Goal: Task Accomplishment & Management: Complete application form

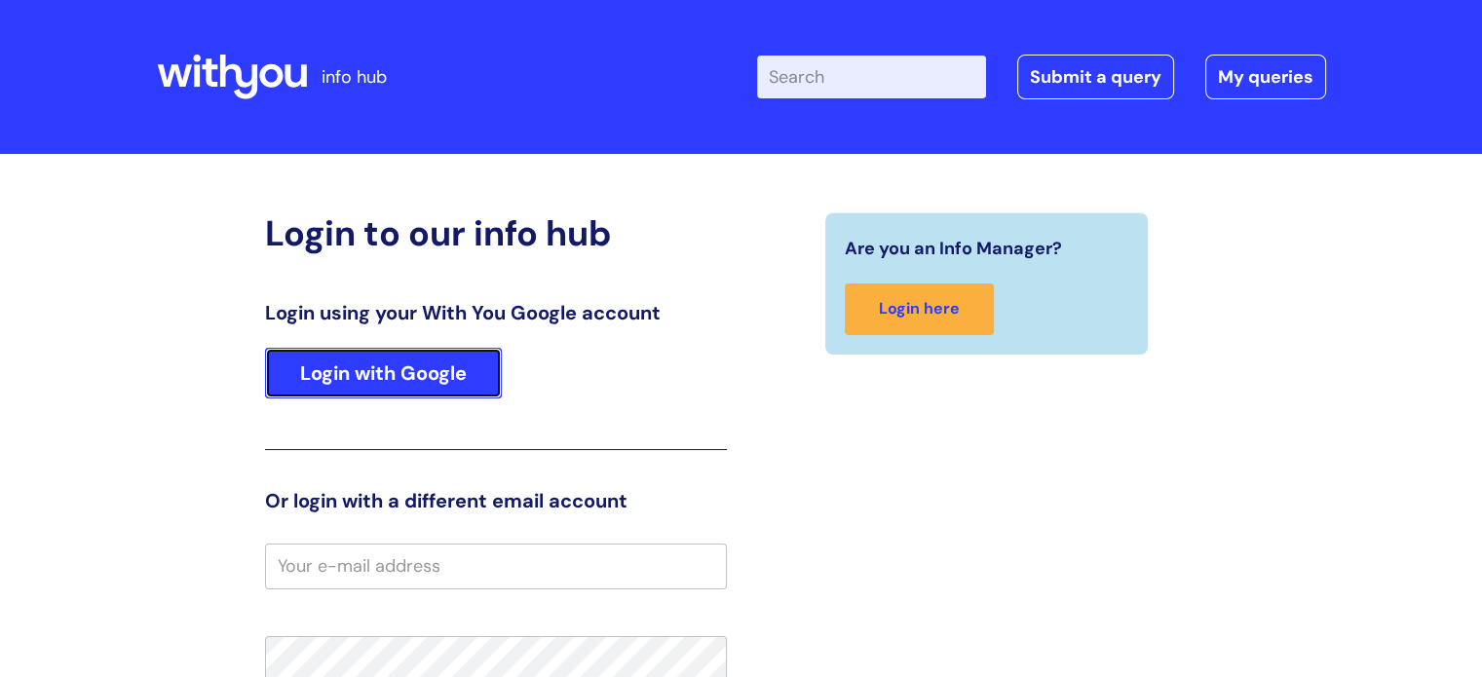
click at [437, 370] on link "Login with Google" at bounding box center [383, 373] width 237 height 51
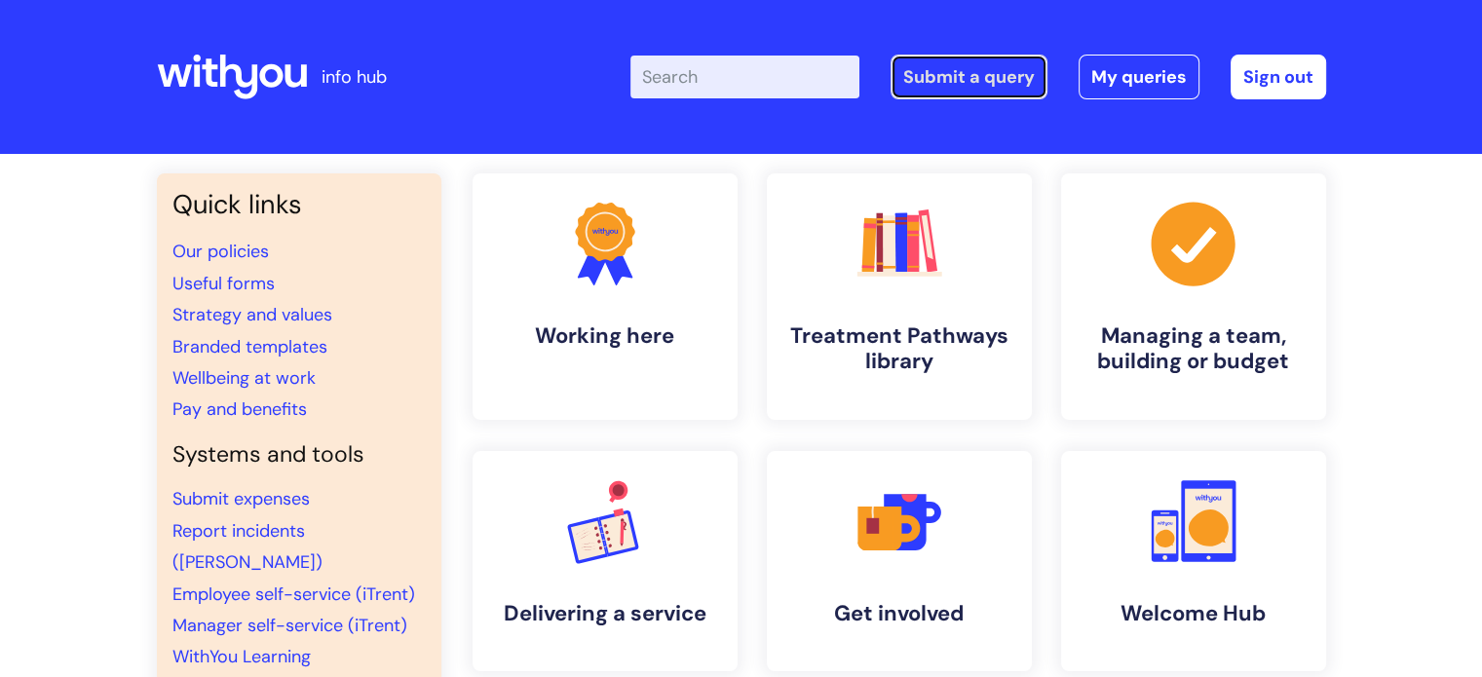
click at [978, 79] on link "Submit a query" at bounding box center [969, 77] width 157 height 45
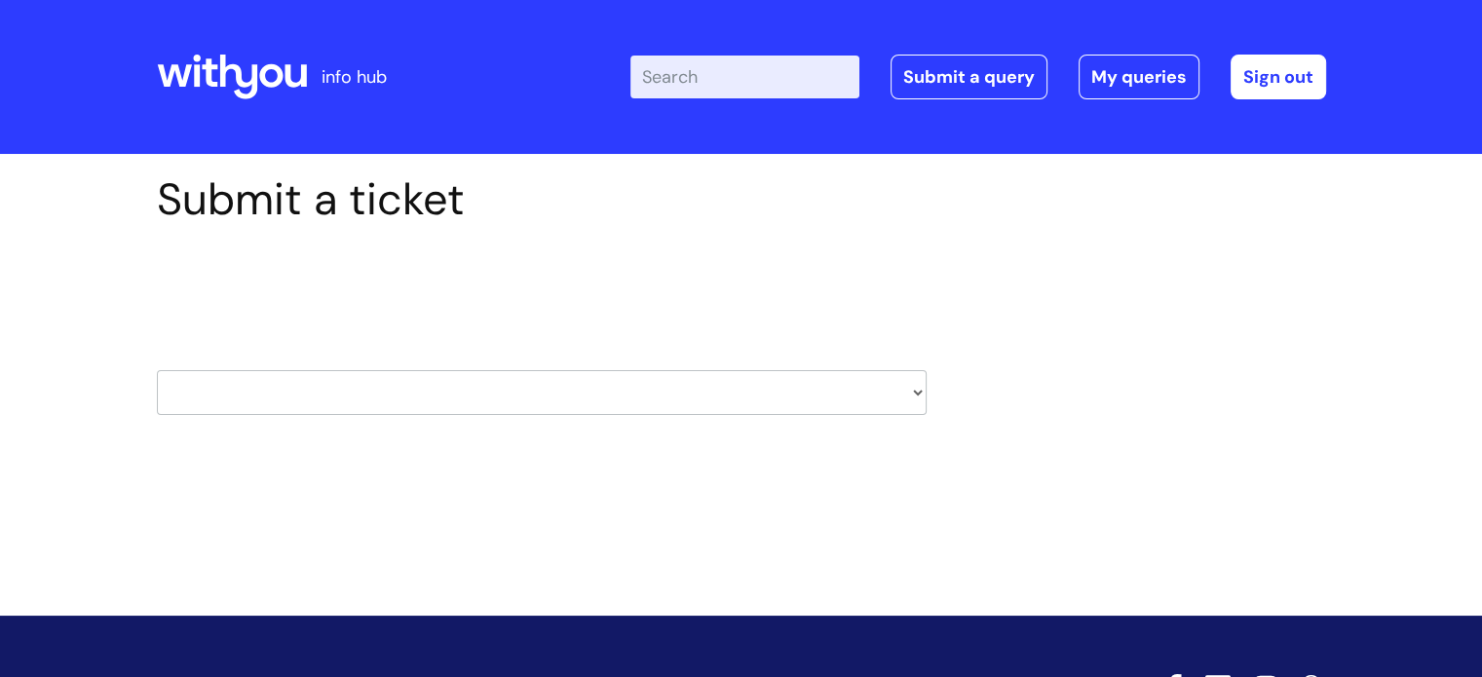
click at [916, 392] on select "HR / People IT and Support Clinical Drug Alerts Finance Accounts Data Support T…" at bounding box center [542, 392] width 770 height 45
select select "it_and_support"
click at [157, 370] on select "HR / People IT and Support Clinical Drug Alerts Finance Accounts Data Support T…" at bounding box center [542, 392] width 770 height 45
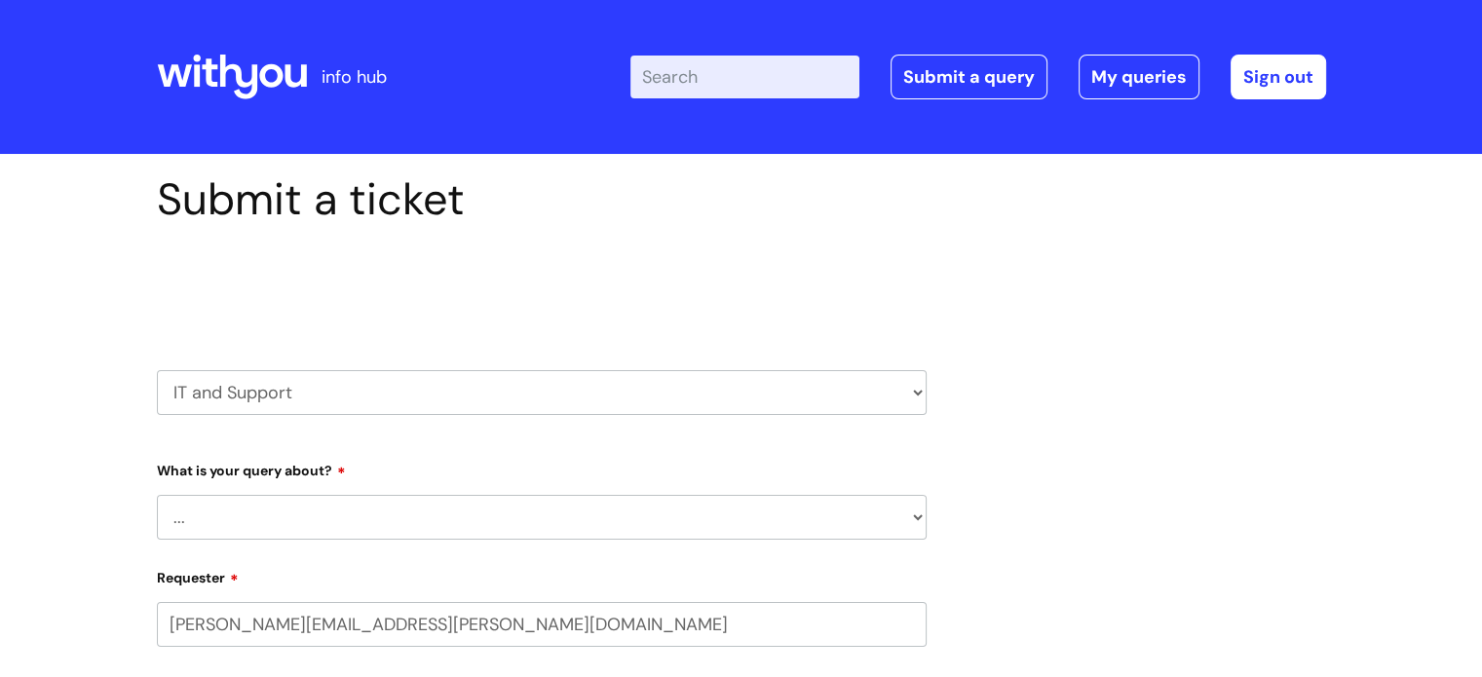
click at [917, 516] on select "... Mobile Phone Reset & MFA Accounts, Starters and Leavers IT Hardware issue I…" at bounding box center [542, 517] width 770 height 45
click at [985, 74] on link "Submit a query" at bounding box center [969, 77] width 157 height 45
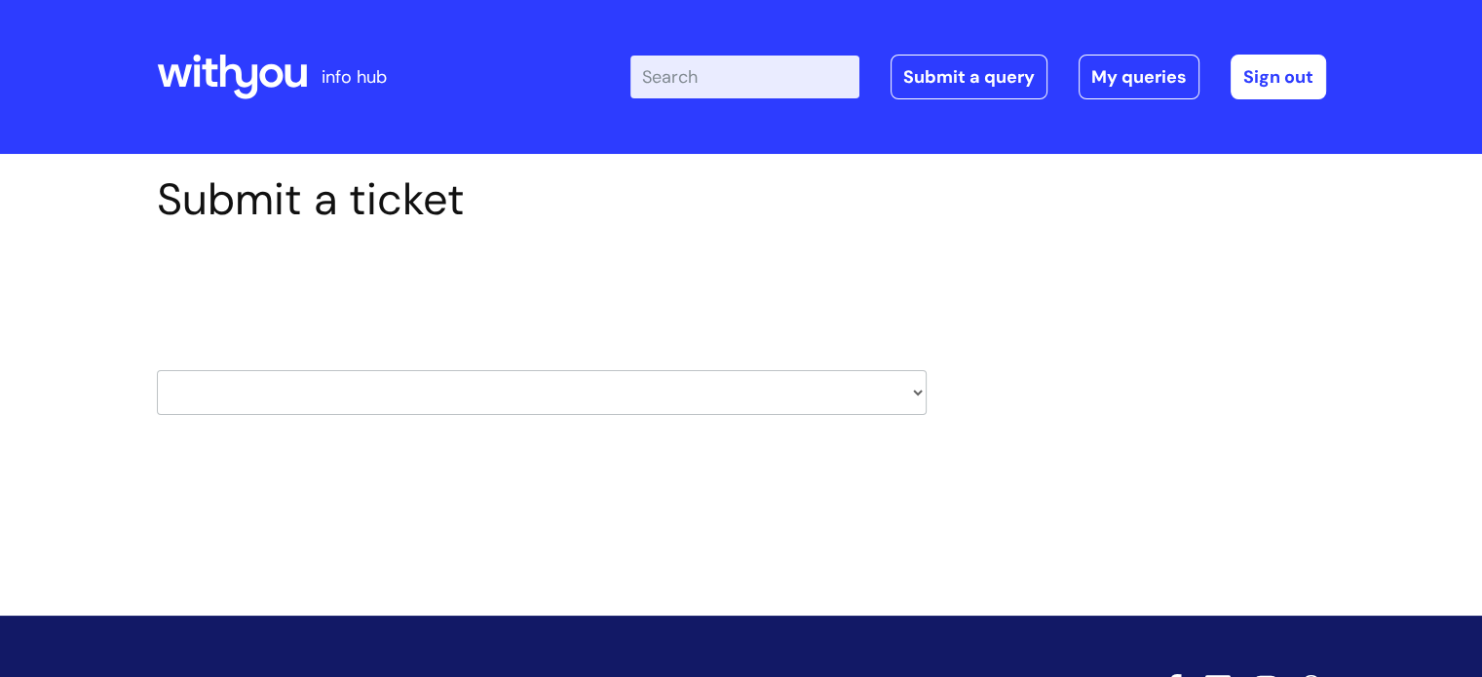
click at [916, 389] on select "HR / People IT and Support Clinical Drug Alerts Finance Accounts Data Support T…" at bounding box center [542, 392] width 770 height 45
select select "hr_/_people"
click at [157, 370] on select "HR / People IT and Support Clinical Drug Alerts Finance Accounts Data Support T…" at bounding box center [542, 392] width 770 height 45
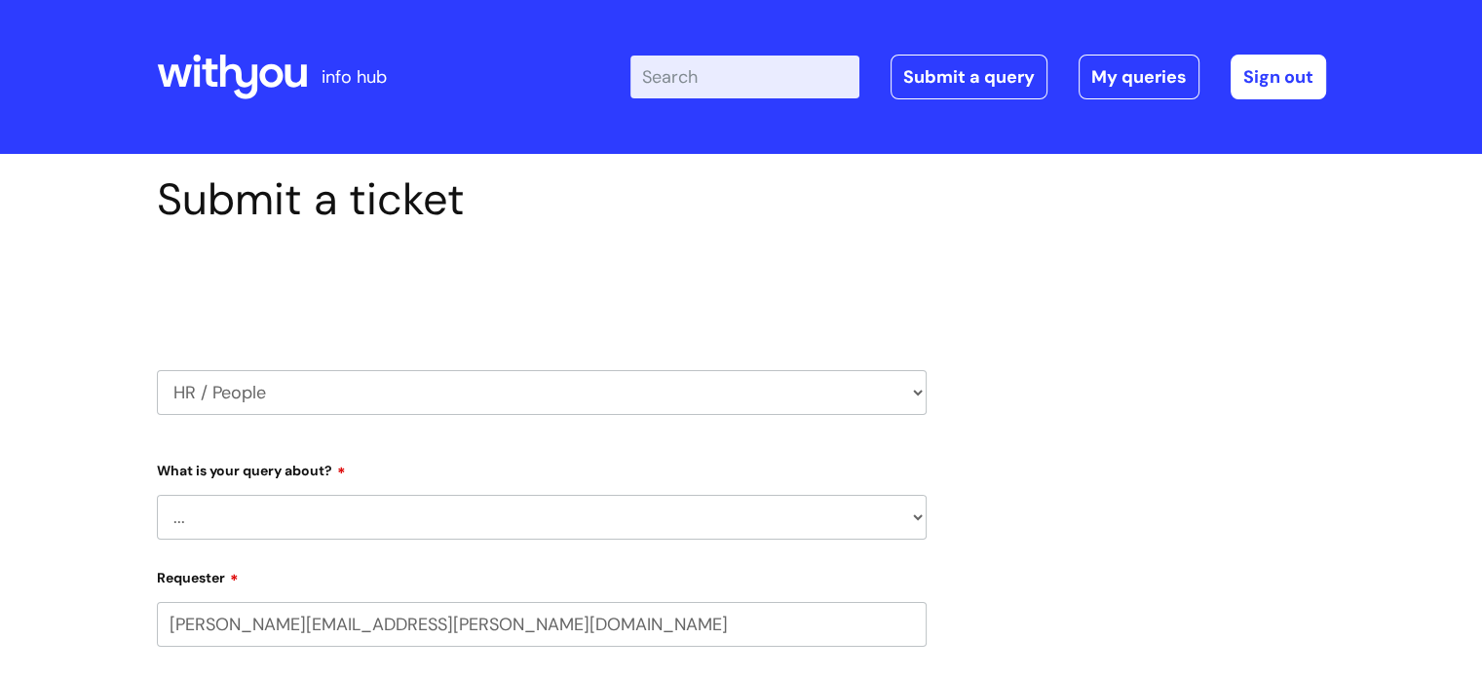
click at [917, 518] on select "... Absence Query Holiday Query Employee change request General HR Query iTrent…" at bounding box center [542, 517] width 770 height 45
click at [915, 393] on select "HR / People IT and Support Clinical Drug Alerts Finance Accounts Data Support T…" at bounding box center [542, 392] width 770 height 45
select select "data_support_team"
click at [157, 370] on select "HR / People IT and Support Clinical Drug Alerts Finance Accounts Data Support T…" at bounding box center [542, 392] width 770 height 45
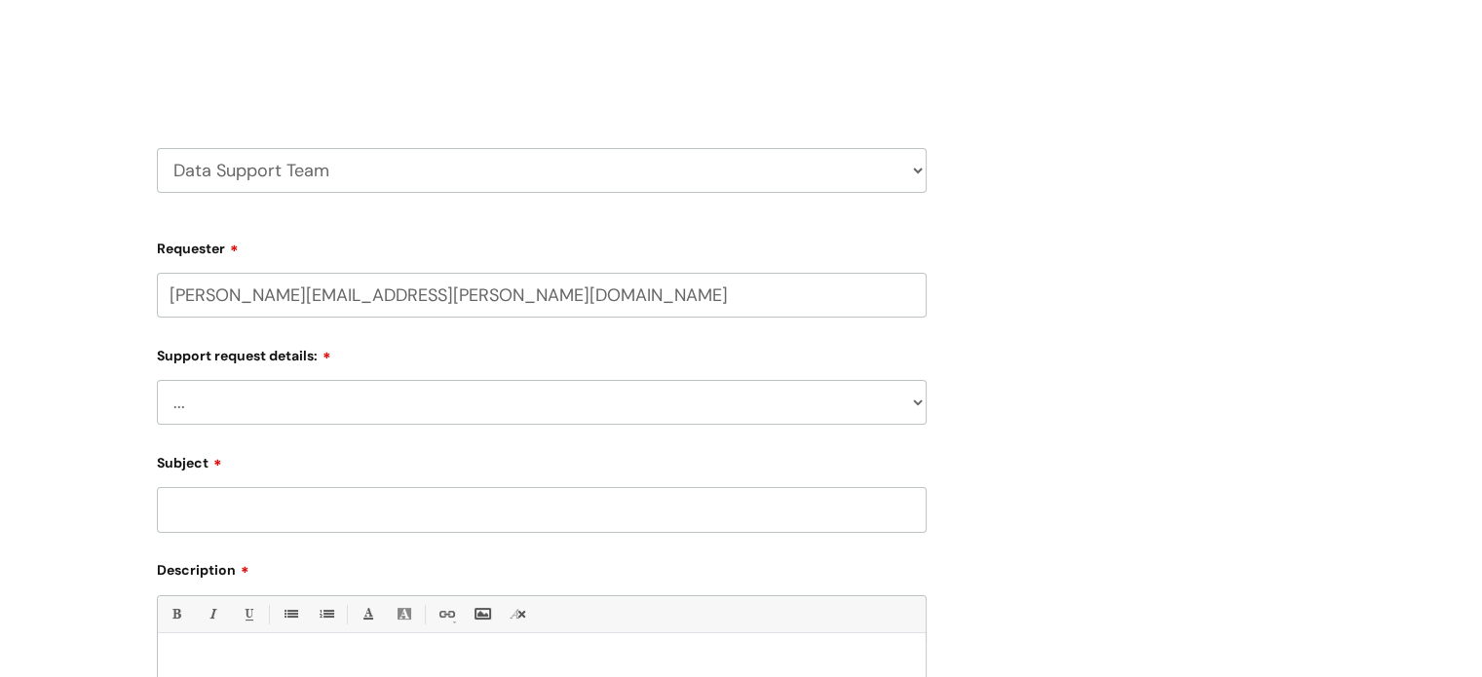
scroll to position [220, 0]
click at [916, 404] on select "... My enquiry relates to Nebula My enquiry relates to Halo My enquiry relates …" at bounding box center [542, 404] width 770 height 45
select select "My enquiry relates to Nebula"
click at [157, 382] on select "... My enquiry relates to Nebula My enquiry relates to Halo My enquiry relates …" at bounding box center [542, 404] width 770 height 45
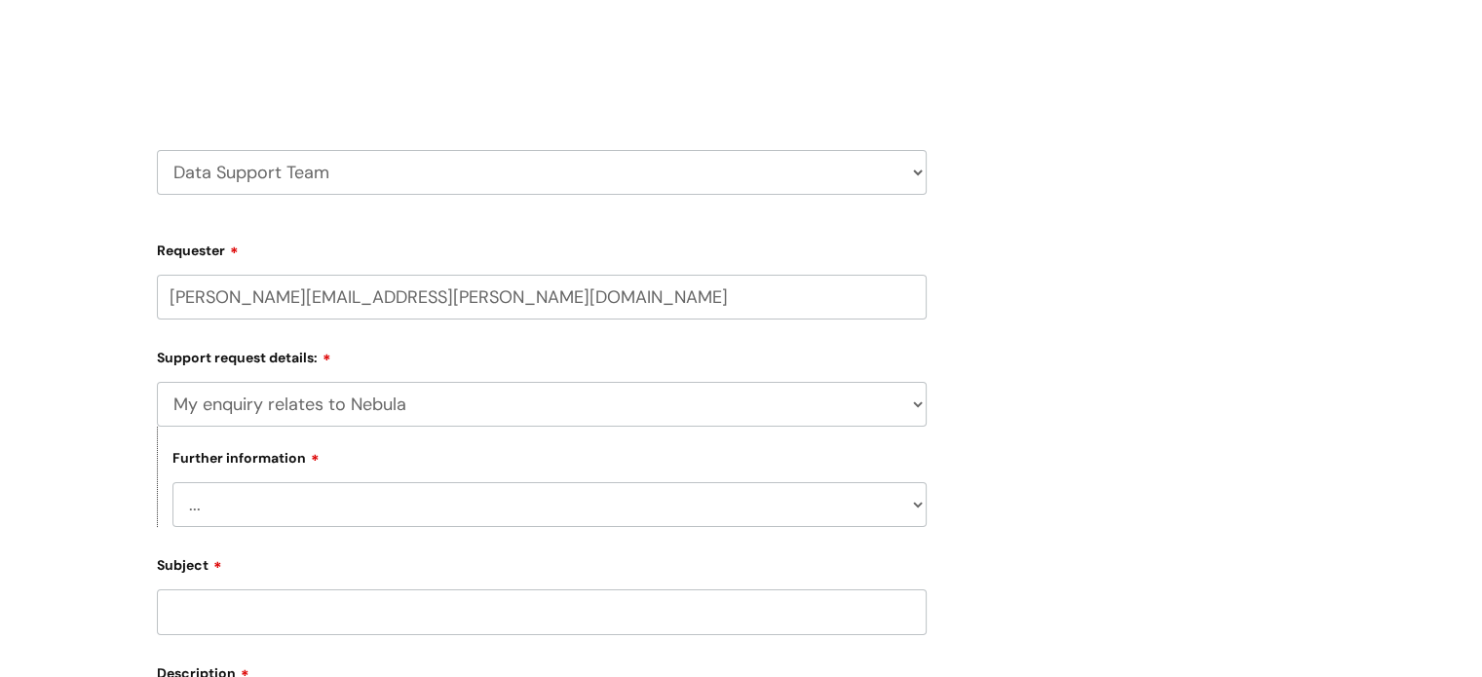
click at [918, 506] on select "... I need to delete an event I've got an issue or have found a fault I have an…" at bounding box center [549, 504] width 754 height 45
select select "I need to delete an event"
click at [172, 482] on select "... I need to delete an event I've got an issue or have found a fault I have an…" at bounding box center [549, 504] width 754 height 45
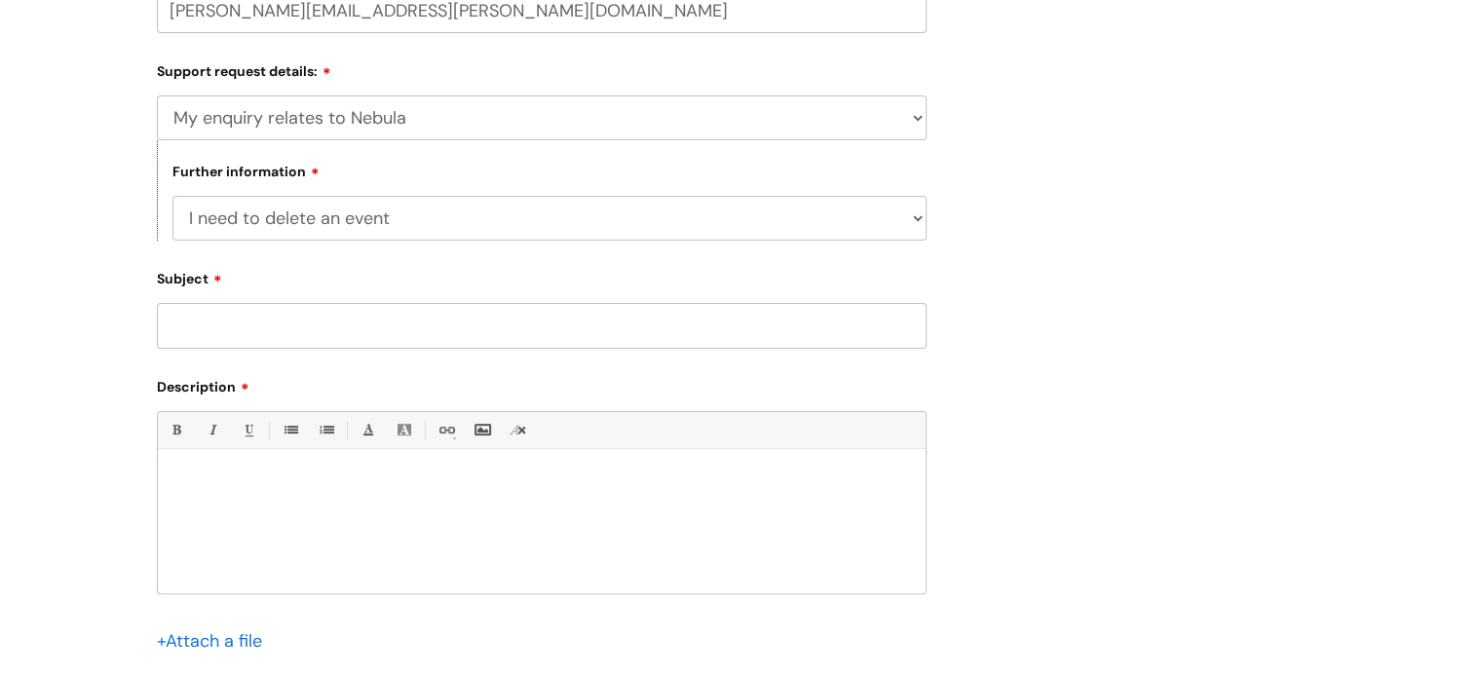
scroll to position [511, 0]
click at [349, 325] on input "Subject" at bounding box center [542, 321] width 770 height 45
click at [296, 321] on input "SB 04/07/1974 397998" at bounding box center [542, 321] width 770 height 45
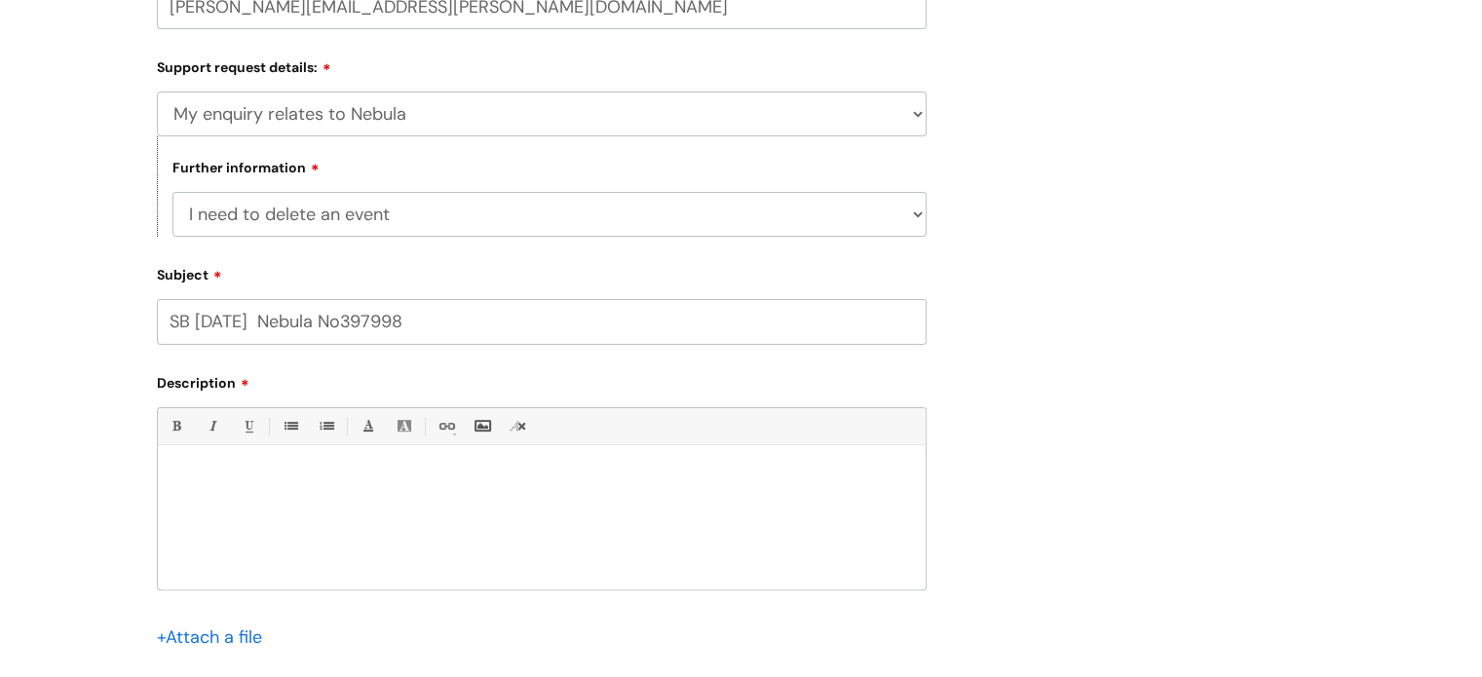
drag, startPoint x: 295, startPoint y: 321, endPoint x: 374, endPoint y: 328, distance: 79.3
click at [374, 328] on input "SB 04/07/1974 Nebula No397998" at bounding box center [542, 321] width 770 height 45
drag, startPoint x: 363, startPoint y: 319, endPoint x: 302, endPoint y: 363, distance: 75.2
click at [302, 363] on form "Requester ronald.hart@wearewithyou.org.uk Company ... Type Of Request ... Accou…" at bounding box center [542, 343] width 770 height 801
click at [292, 323] on input "SB 04/07/1974 Nebula No397998" at bounding box center [542, 321] width 770 height 45
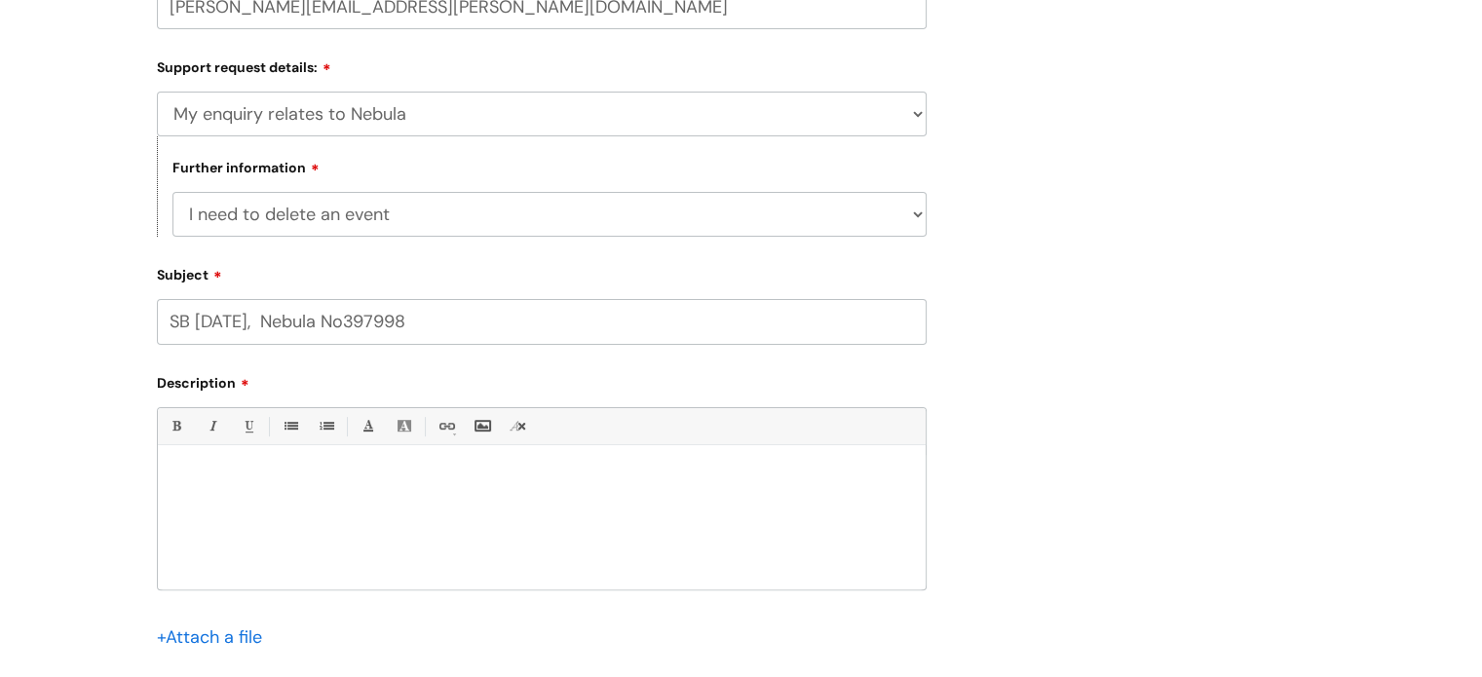
click at [442, 323] on input "SB 04/07/1974, Nebula No397998" at bounding box center [542, 321] width 770 height 45
type input "SB [DATE], Nebula No397998, Event ID 59838852."
click at [231, 478] on p at bounding box center [541, 479] width 739 height 18
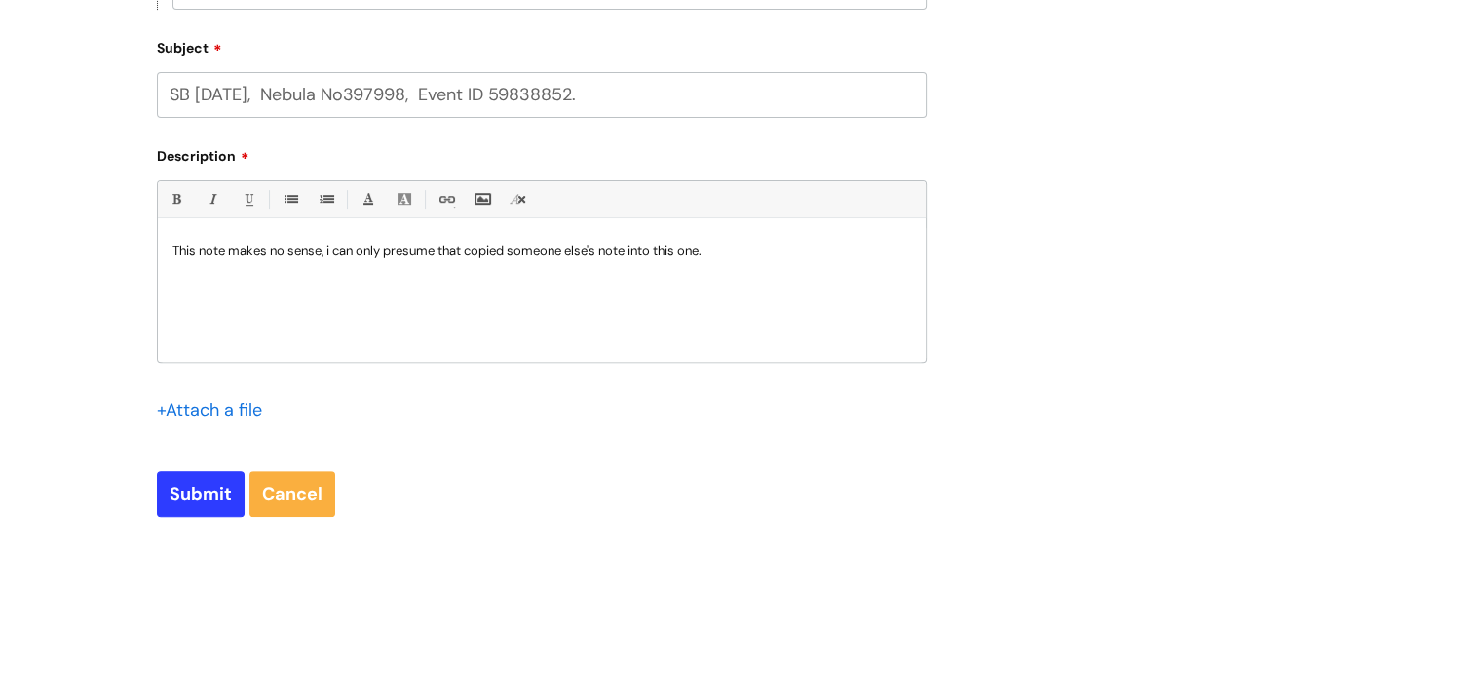
scroll to position [748, 0]
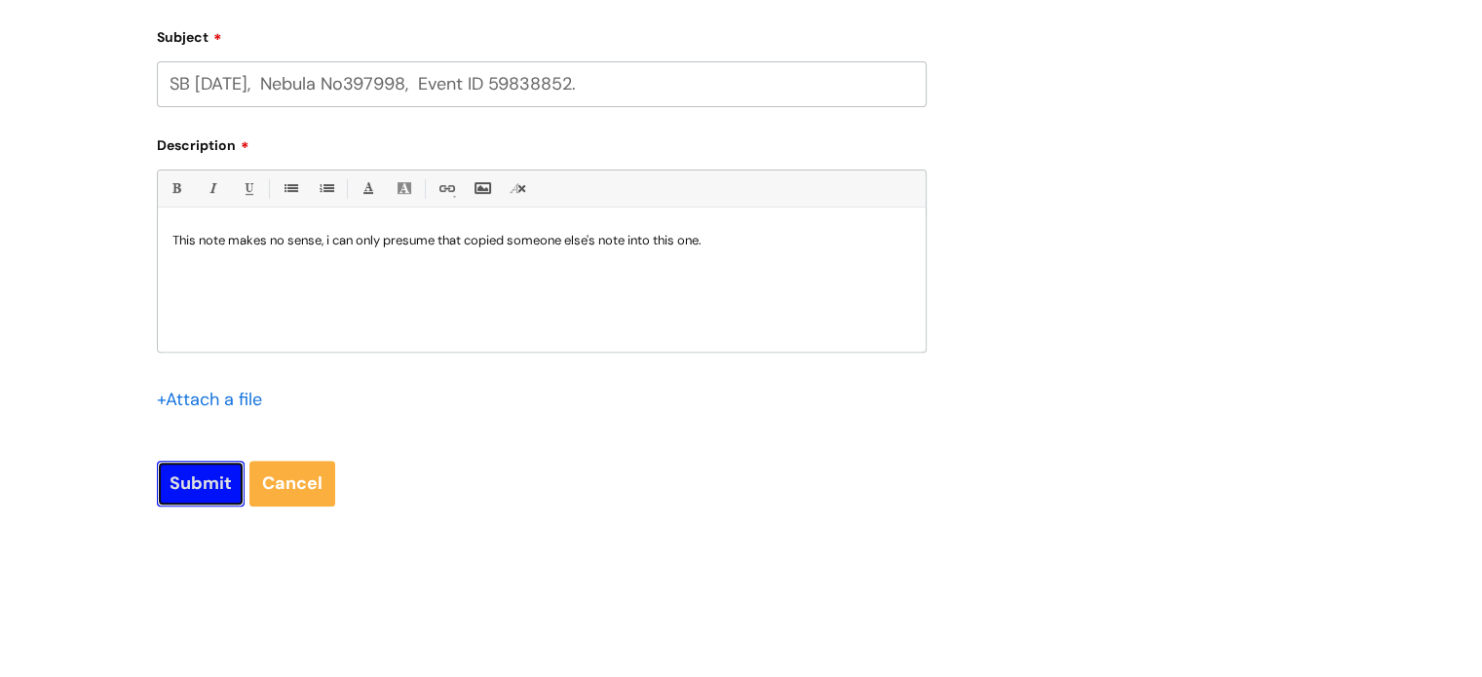
click at [210, 484] on input "Submit" at bounding box center [201, 483] width 88 height 45
type input "Please Wait..."
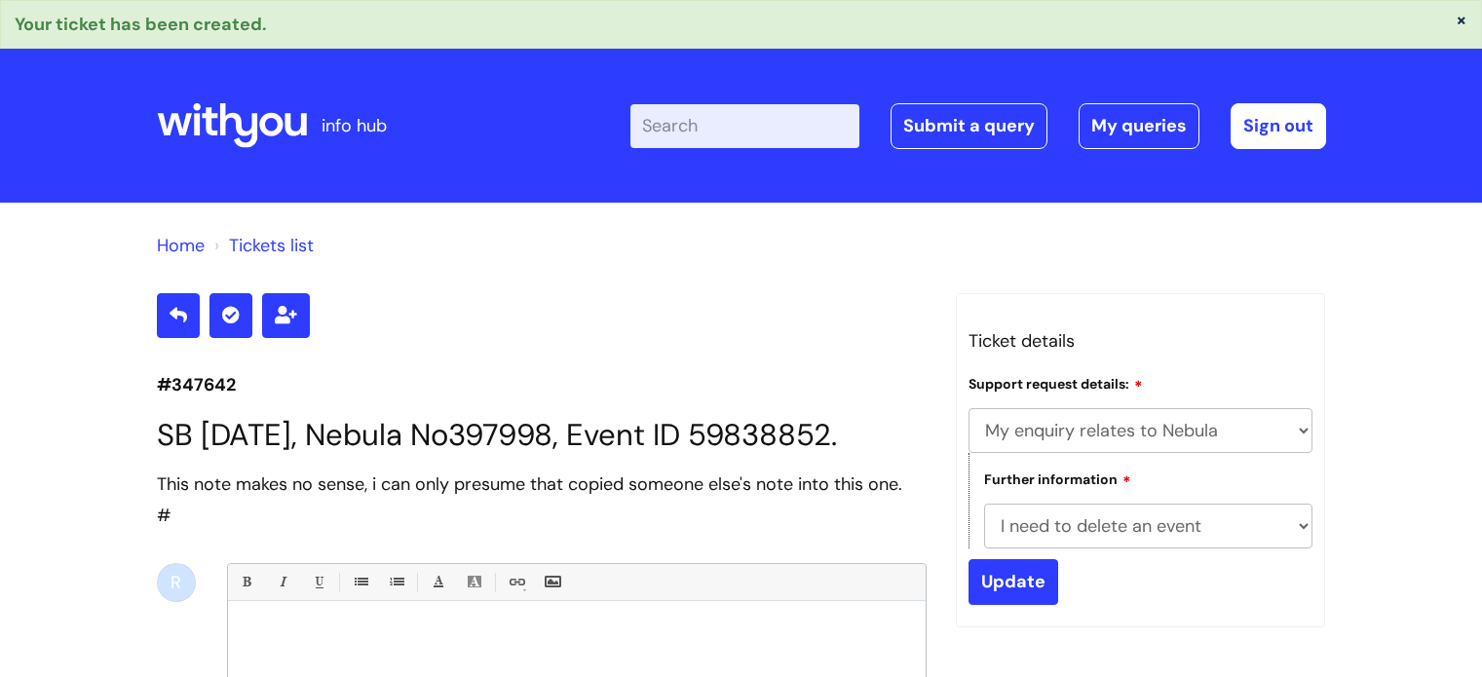
select select "My enquiry relates to Nebula"
select select "I need to delete an event"
